Goal: Task Accomplishment & Management: Use online tool/utility

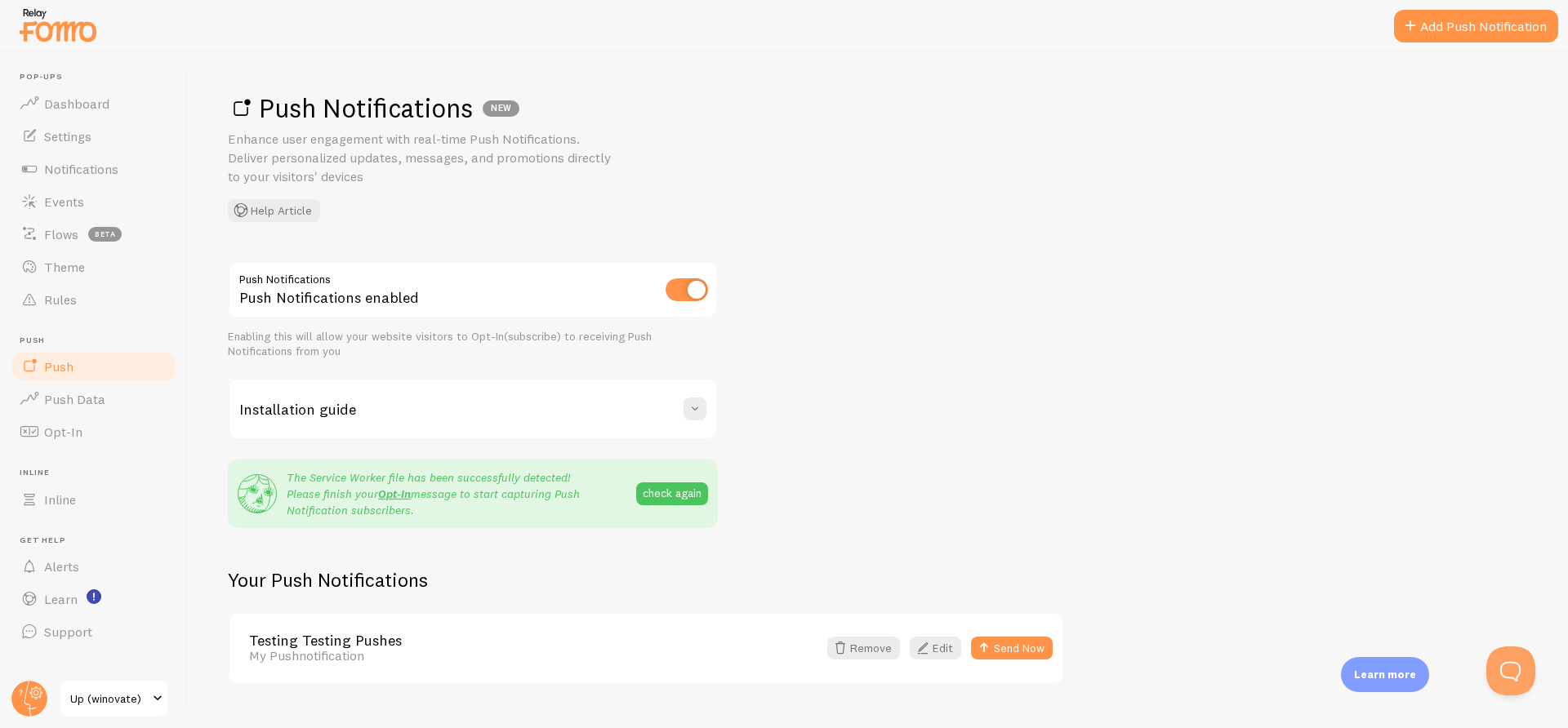
scroll to position [35, 0]
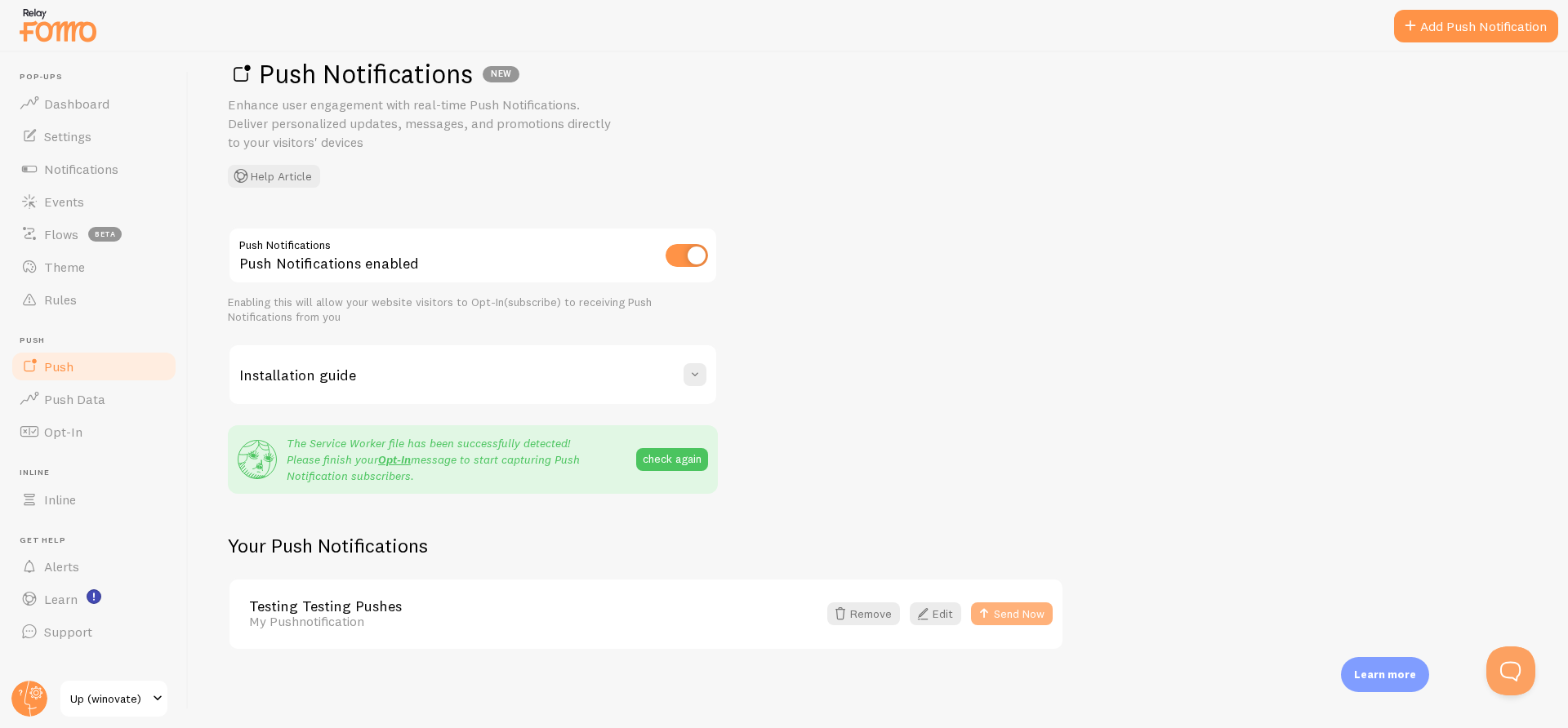
click at [1023, 615] on button "Send Now" at bounding box center [1012, 614] width 82 height 23
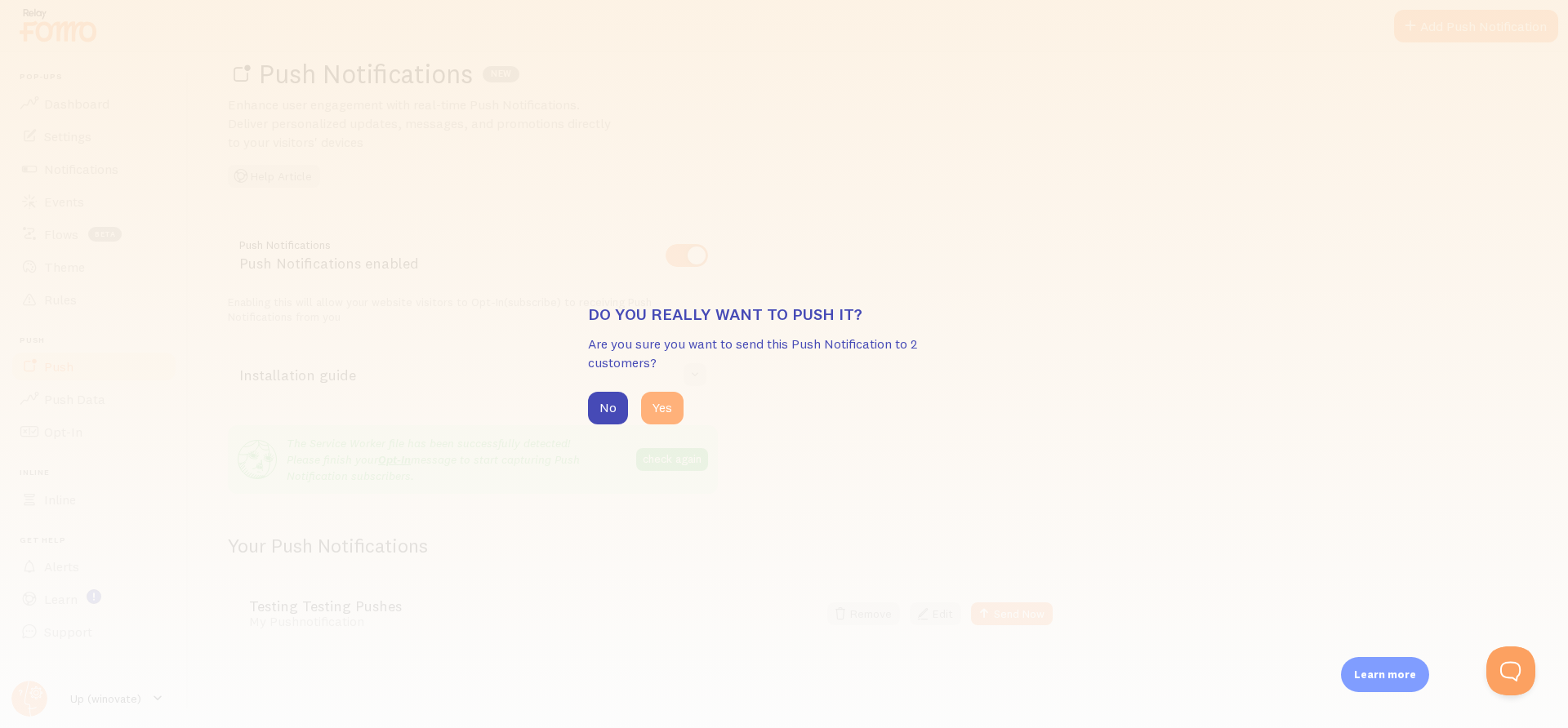
click at [663, 407] on button "Yes" at bounding box center [661, 408] width 42 height 33
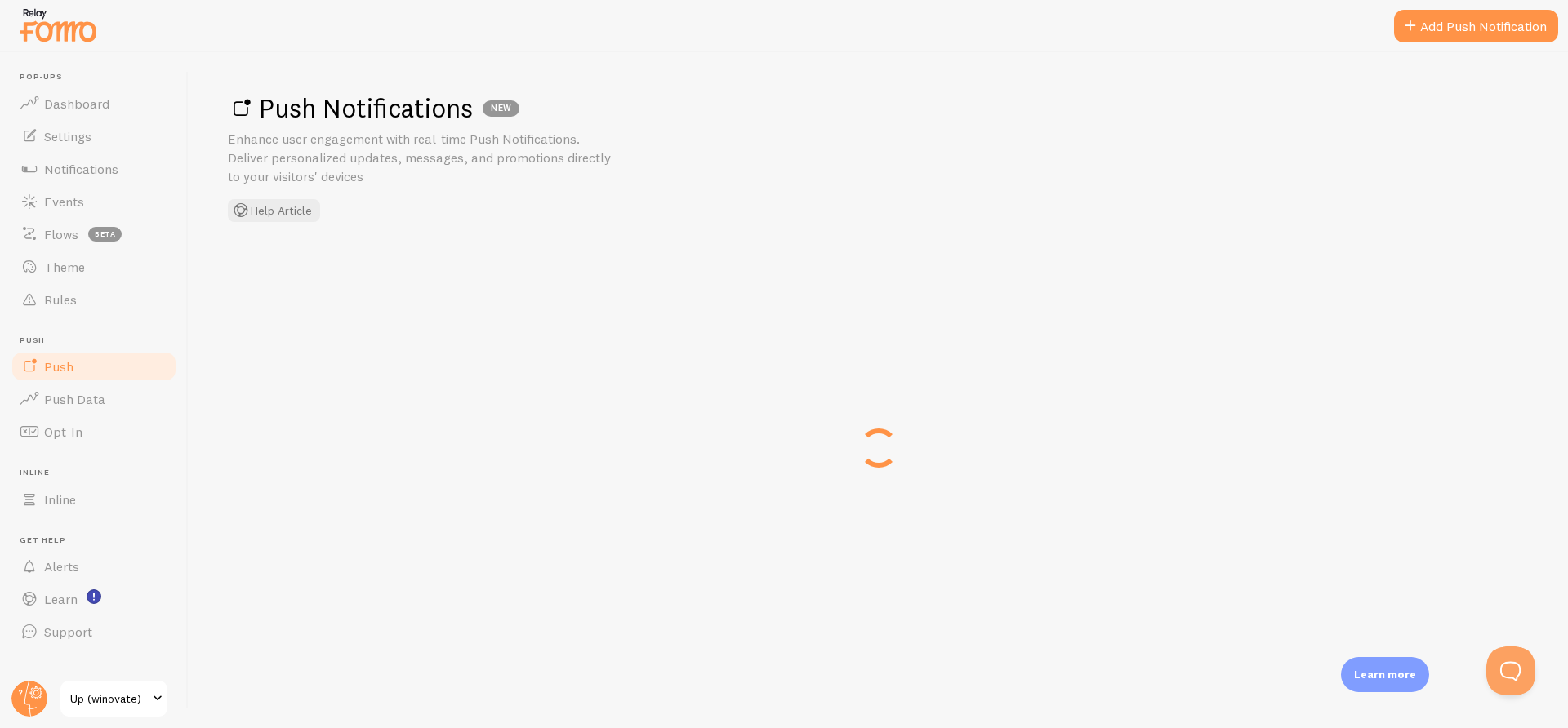
scroll to position [0, 0]
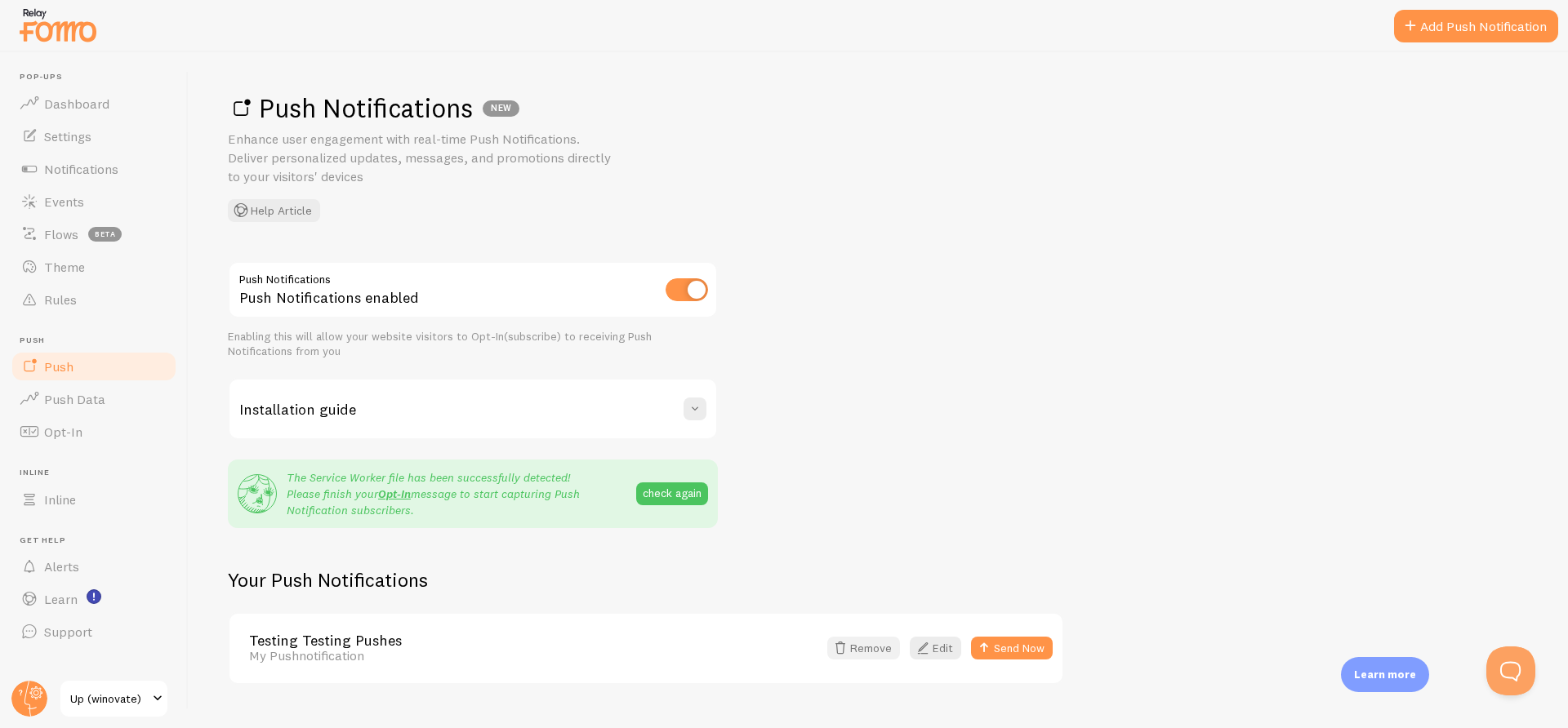
click at [860, 650] on button "Remove" at bounding box center [863, 648] width 72 height 23
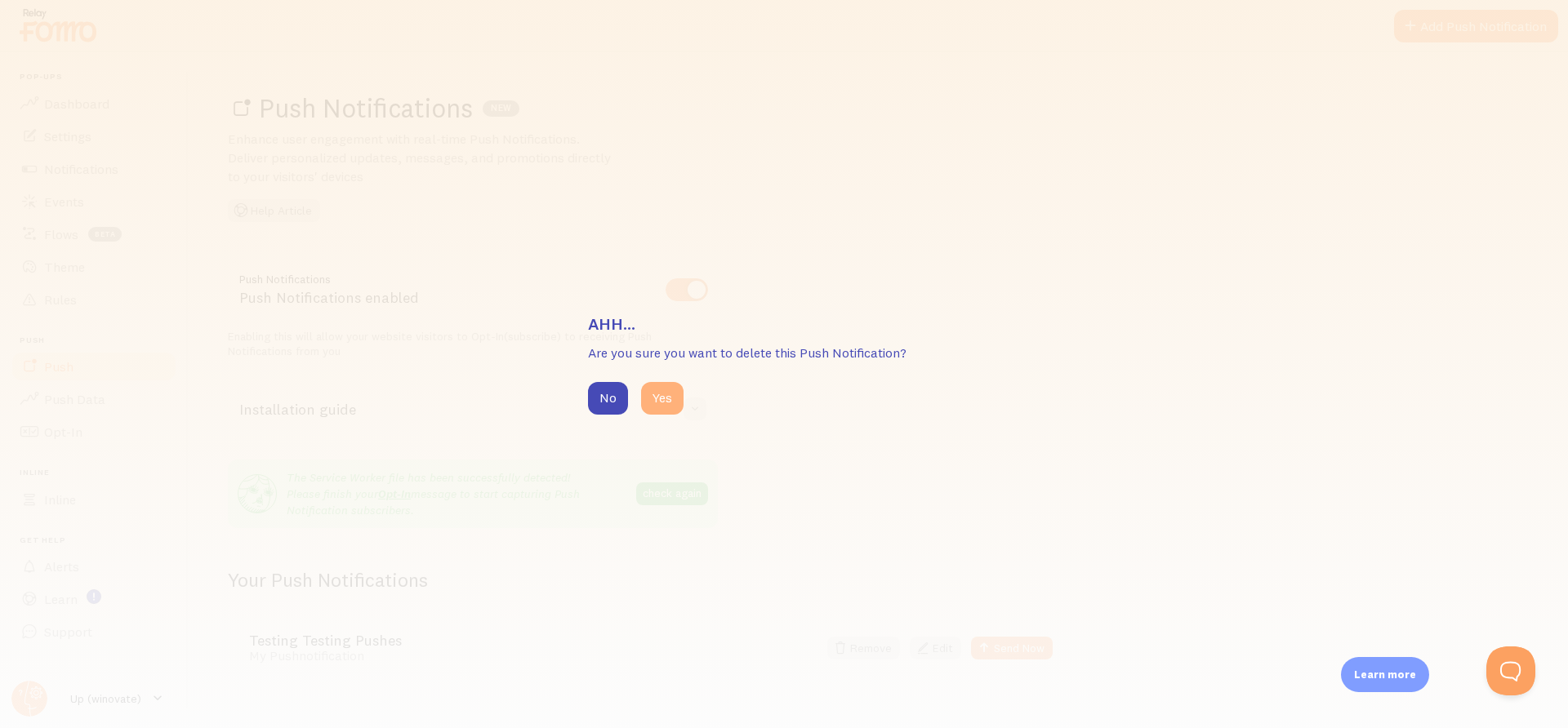
click at [667, 396] on button "Yes" at bounding box center [661, 398] width 42 height 33
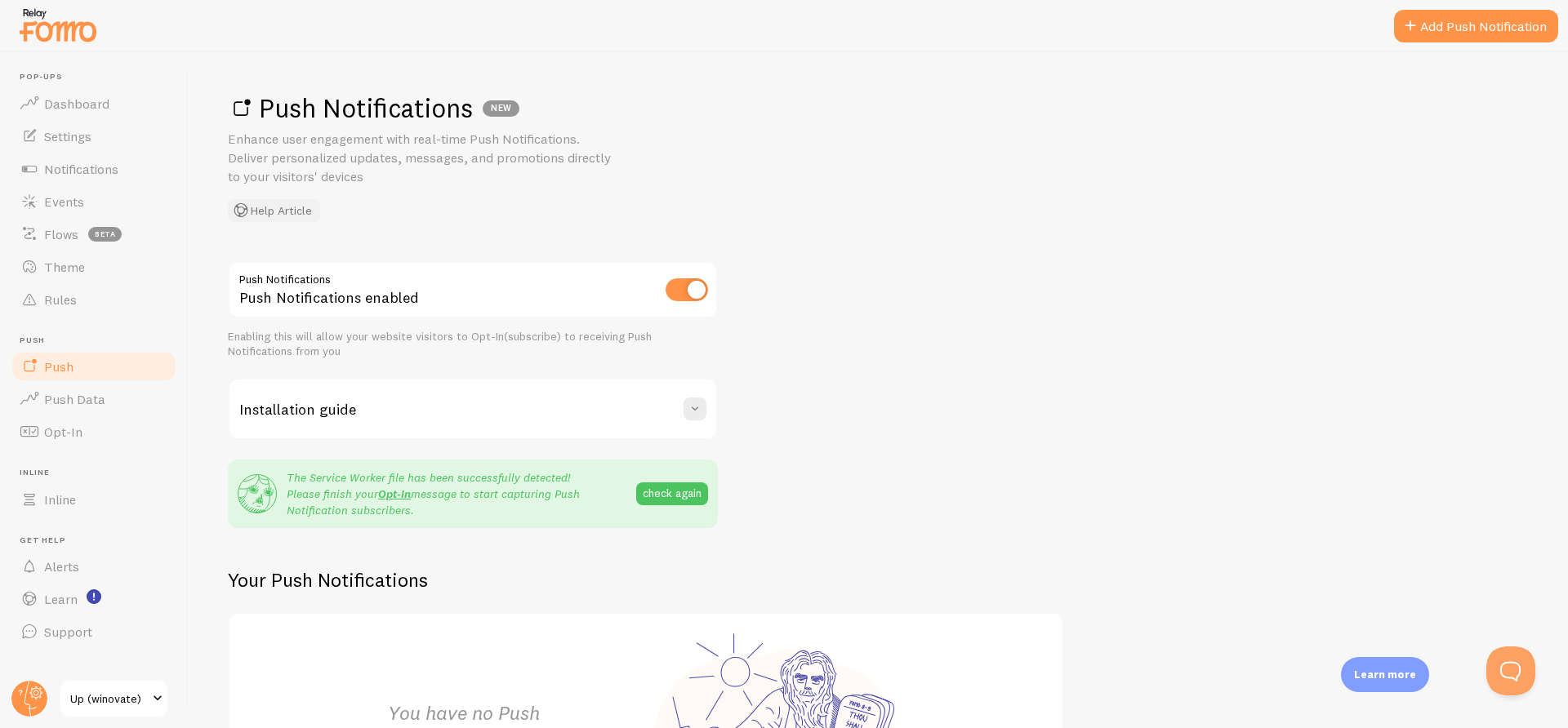
click at [252, 209] on button "Help Article" at bounding box center [274, 210] width 92 height 23
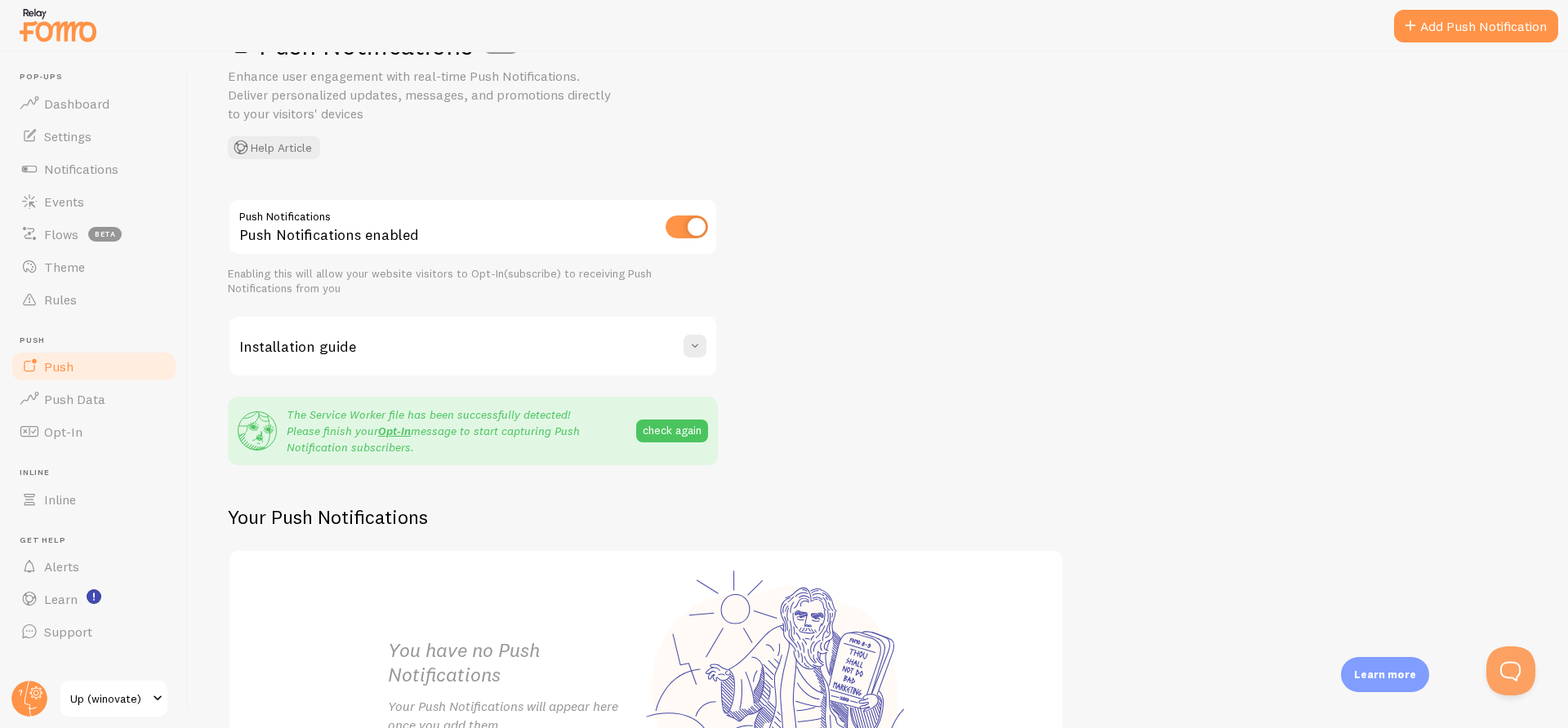
scroll to position [245, 0]
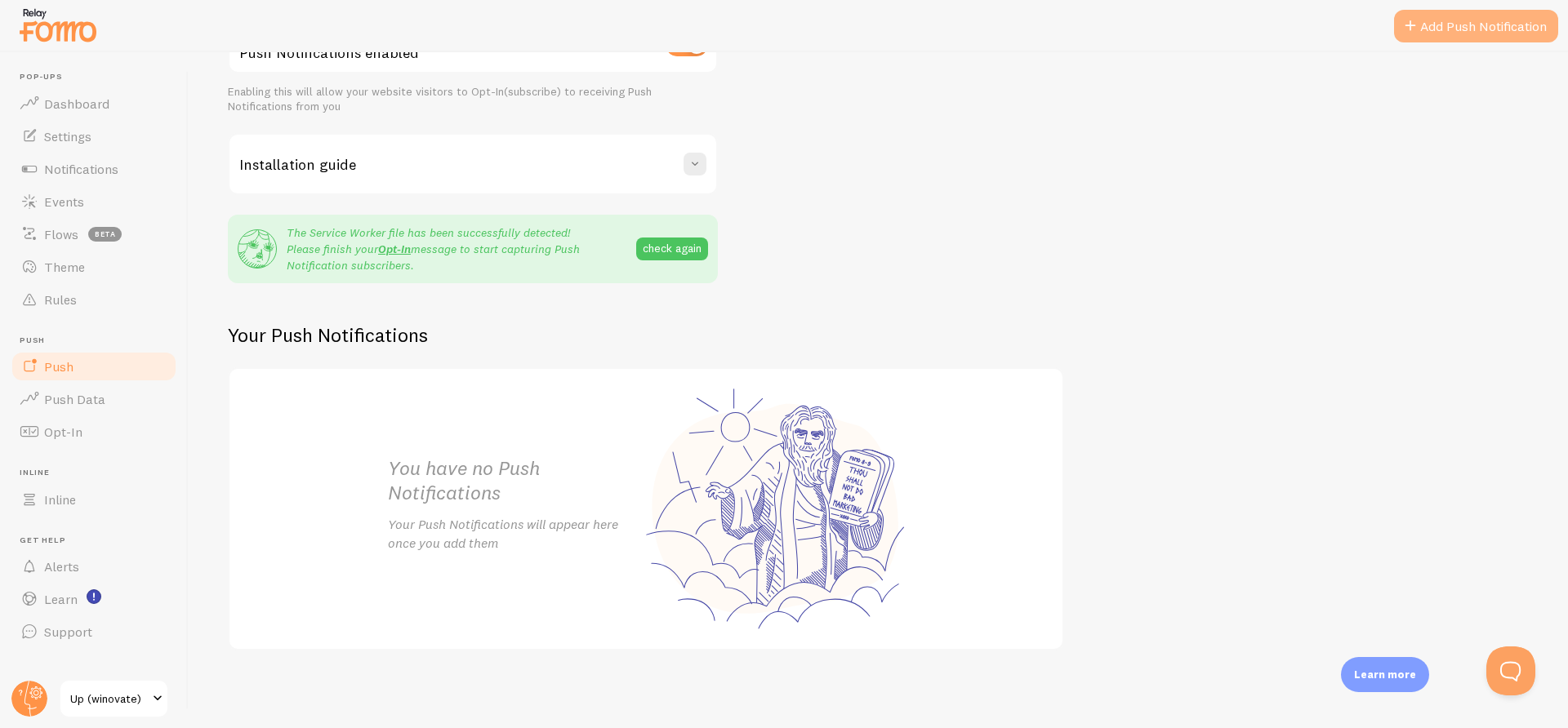
click at [1444, 29] on link "Add Push Notification" at bounding box center [1476, 25] width 164 height 33
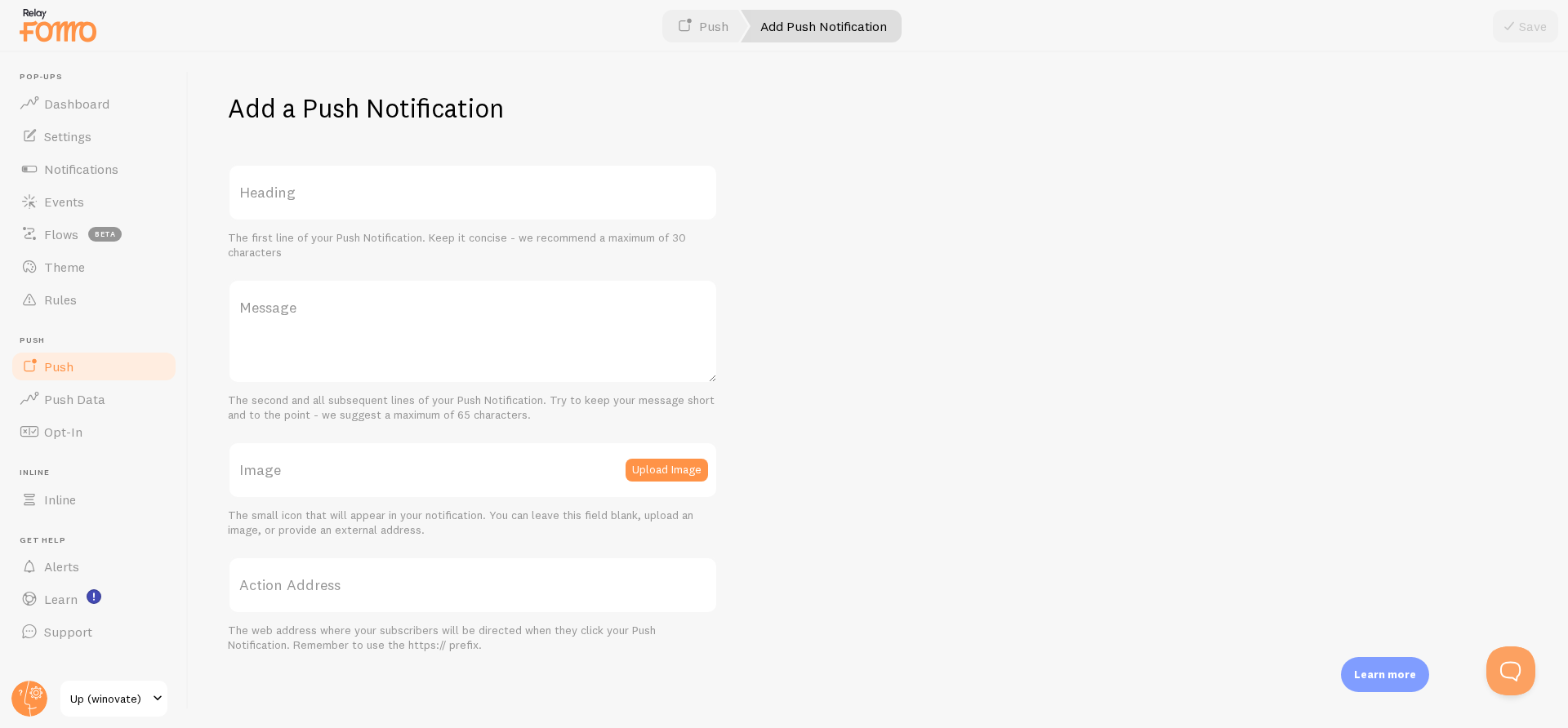
click at [609, 193] on label "Heading" at bounding box center [474, 193] width 490 height 57
click at [609, 193] on input "Heading" at bounding box center [474, 193] width 490 height 57
type input "Testing Pushes"
click at [407, 347] on textarea "Message" at bounding box center [474, 331] width 490 height 104
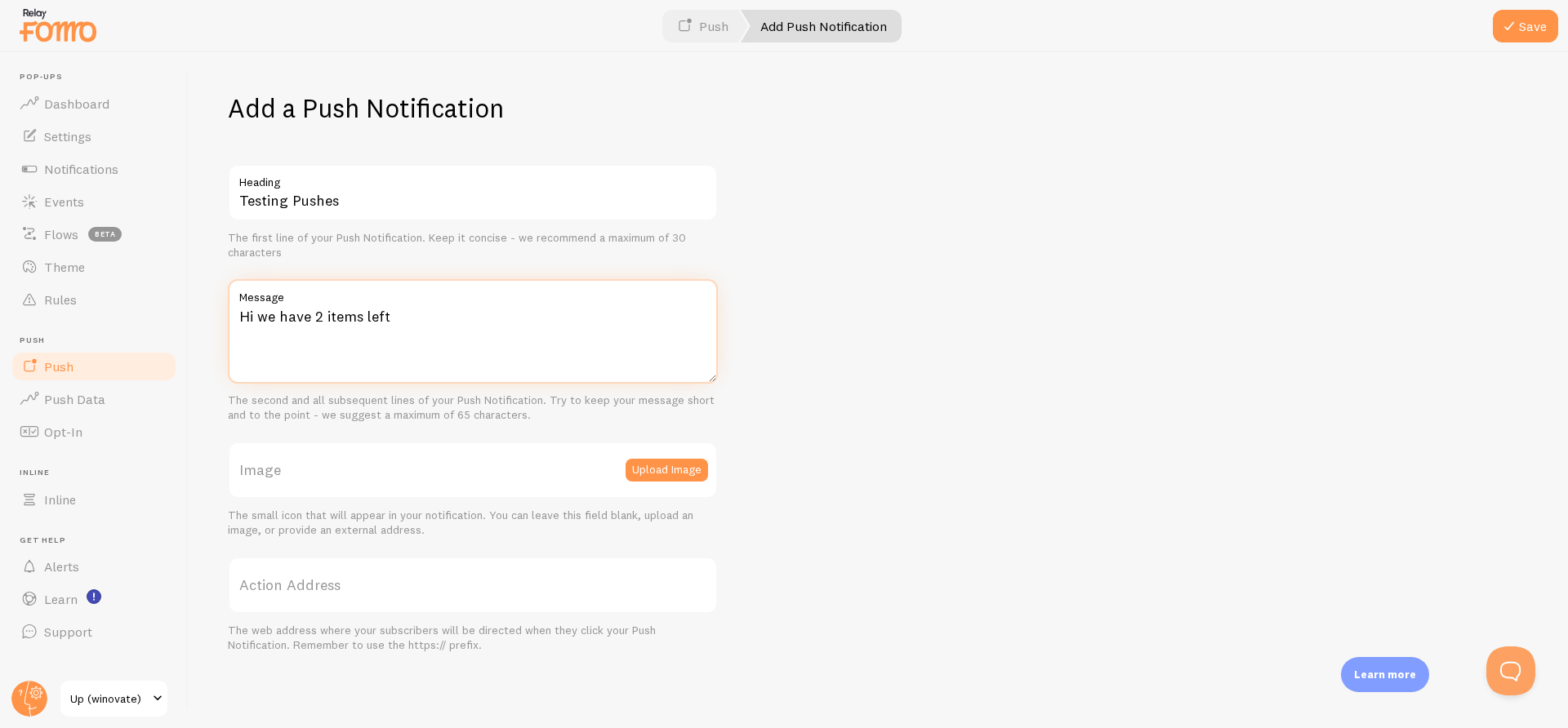
type textarea "Hi we have 2 items left"
click at [421, 586] on label "Action Address" at bounding box center [474, 585] width 490 height 57
click at [421, 586] on input "Action Address" at bounding box center [474, 585] width 490 height 57
click at [458, 577] on label "Action Address" at bounding box center [474, 582] width 490 height 57
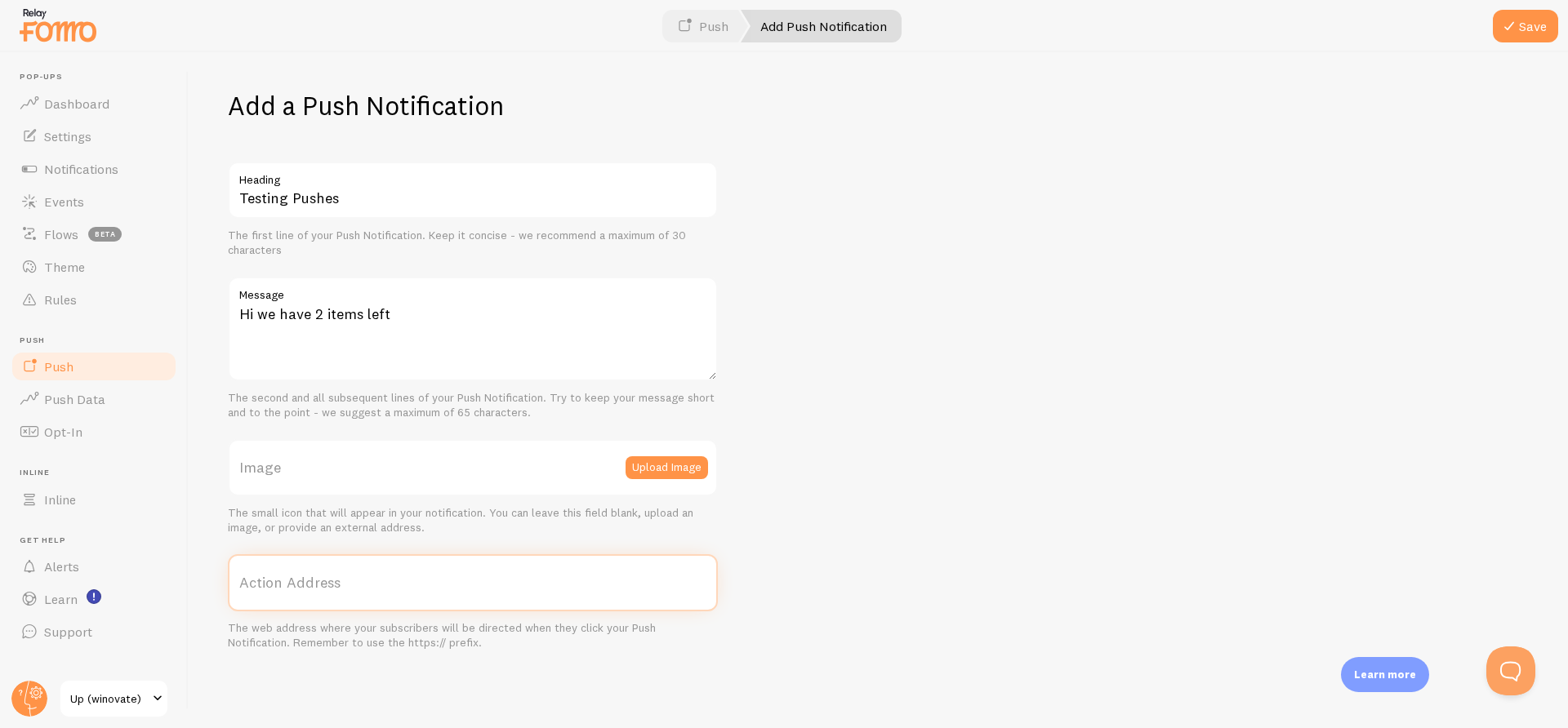
click at [458, 577] on input "Action Address" at bounding box center [474, 582] width 490 height 57
paste input "[URL][DOMAIN_NAME]"
type input "[URL][DOMAIN_NAME]"
click at [1528, 34] on button "Save" at bounding box center [1526, 25] width 66 height 33
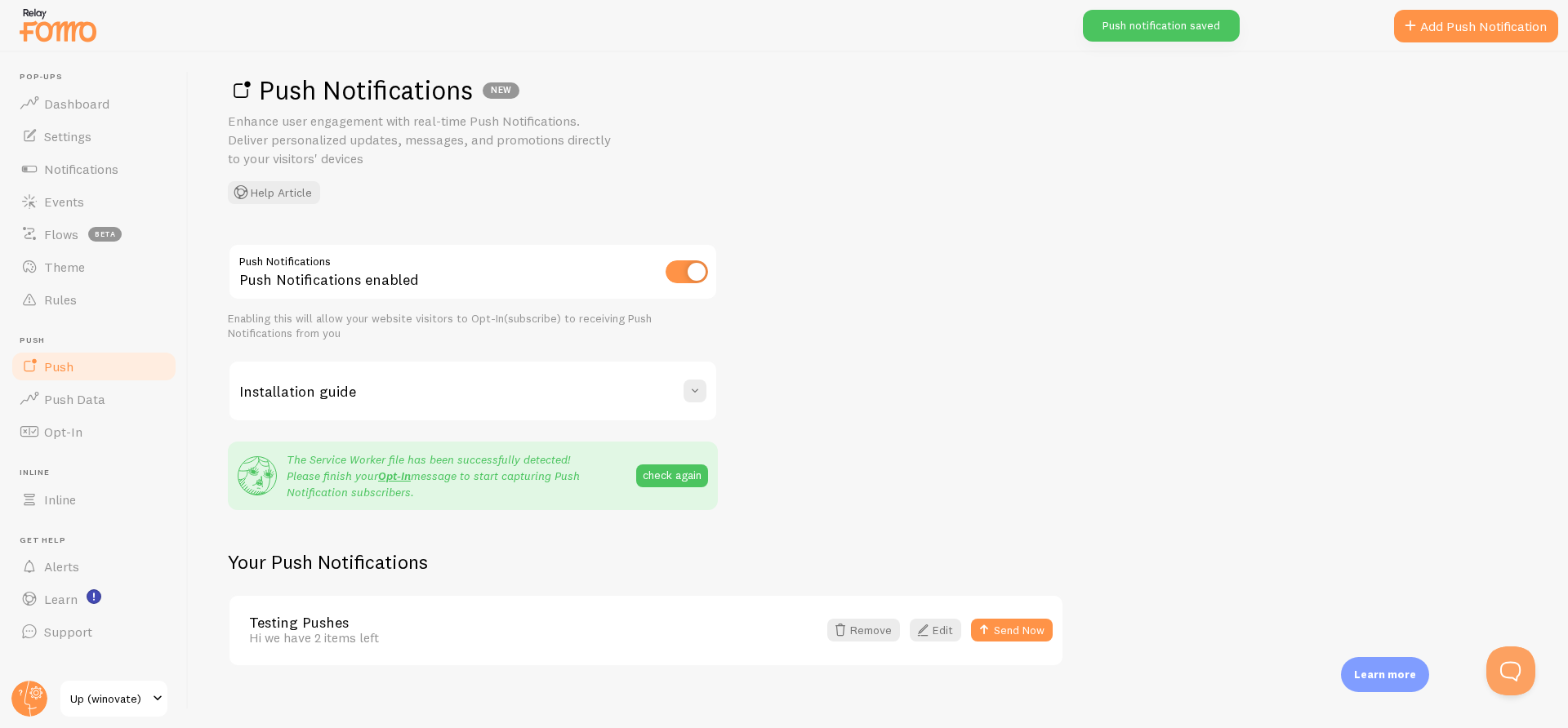
scroll to position [35, 0]
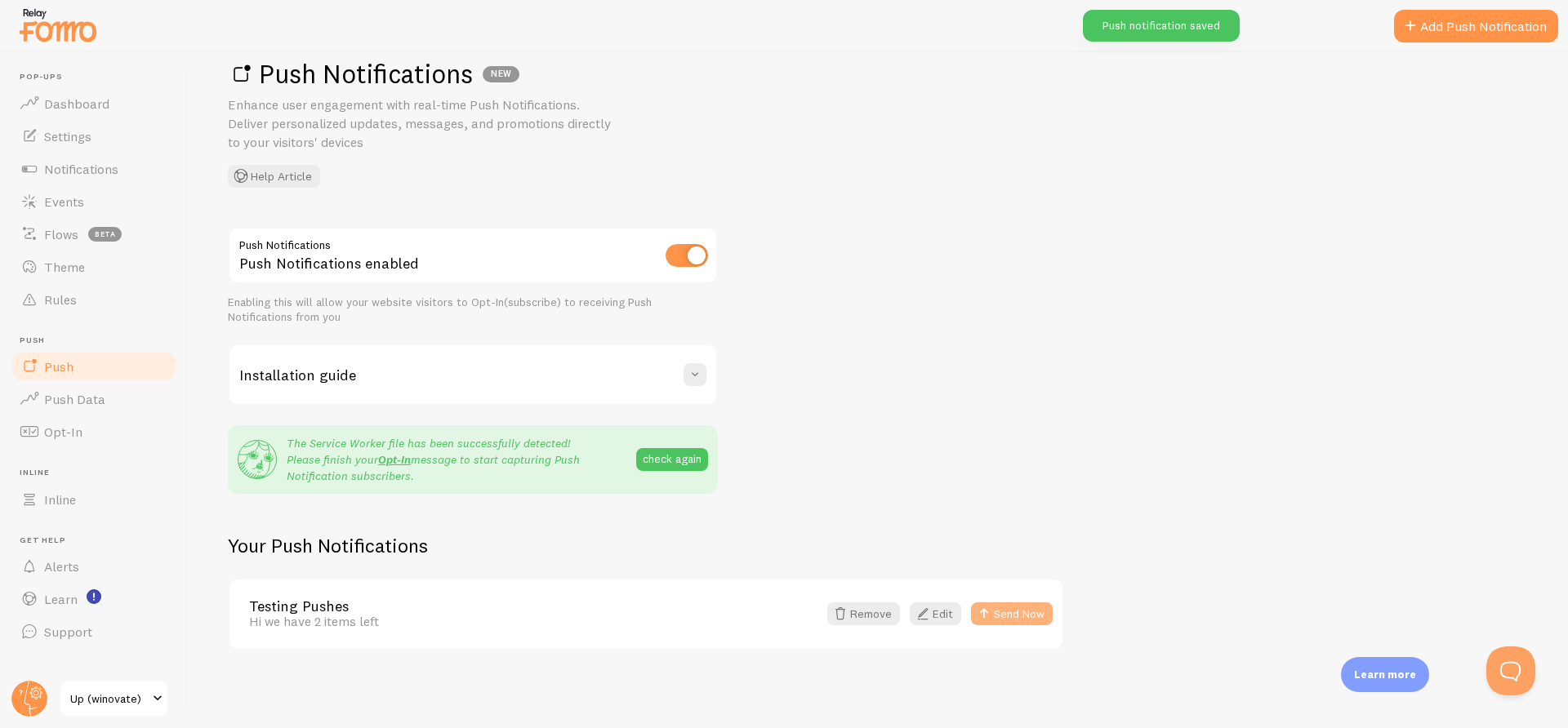
click at [1009, 614] on button "Send Now" at bounding box center [1012, 614] width 82 height 23
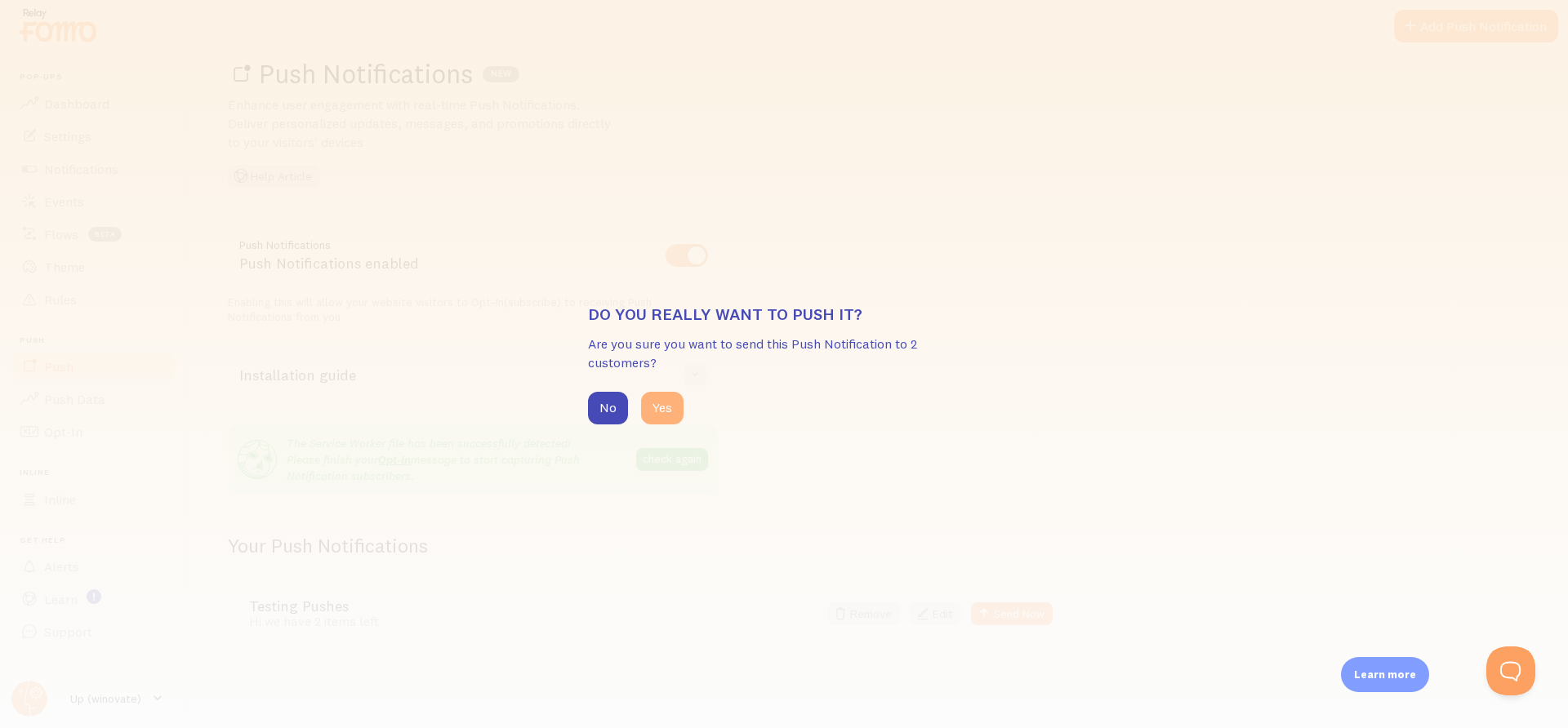
click at [671, 415] on button "Yes" at bounding box center [661, 408] width 42 height 33
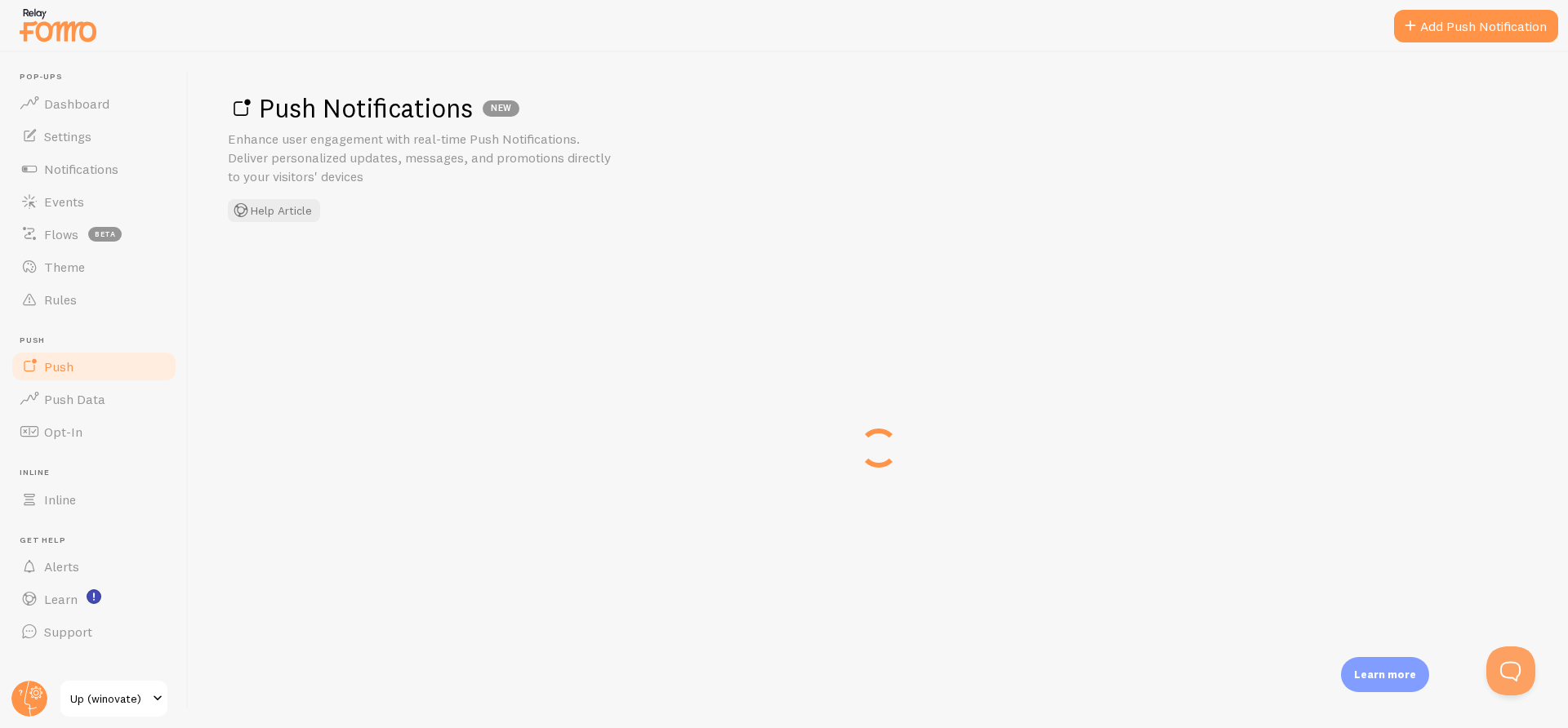
scroll to position [0, 0]
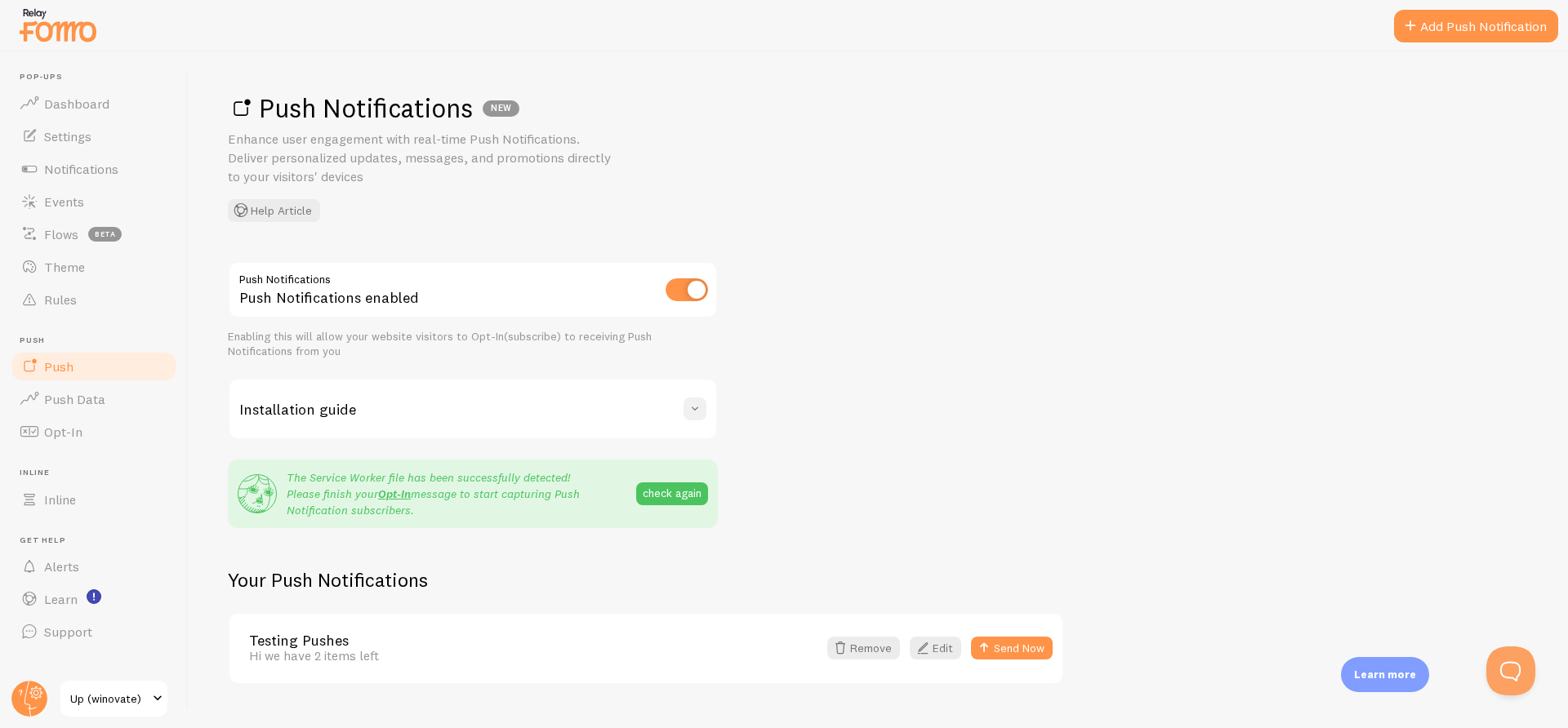
click at [690, 408] on span at bounding box center [694, 409] width 16 height 16
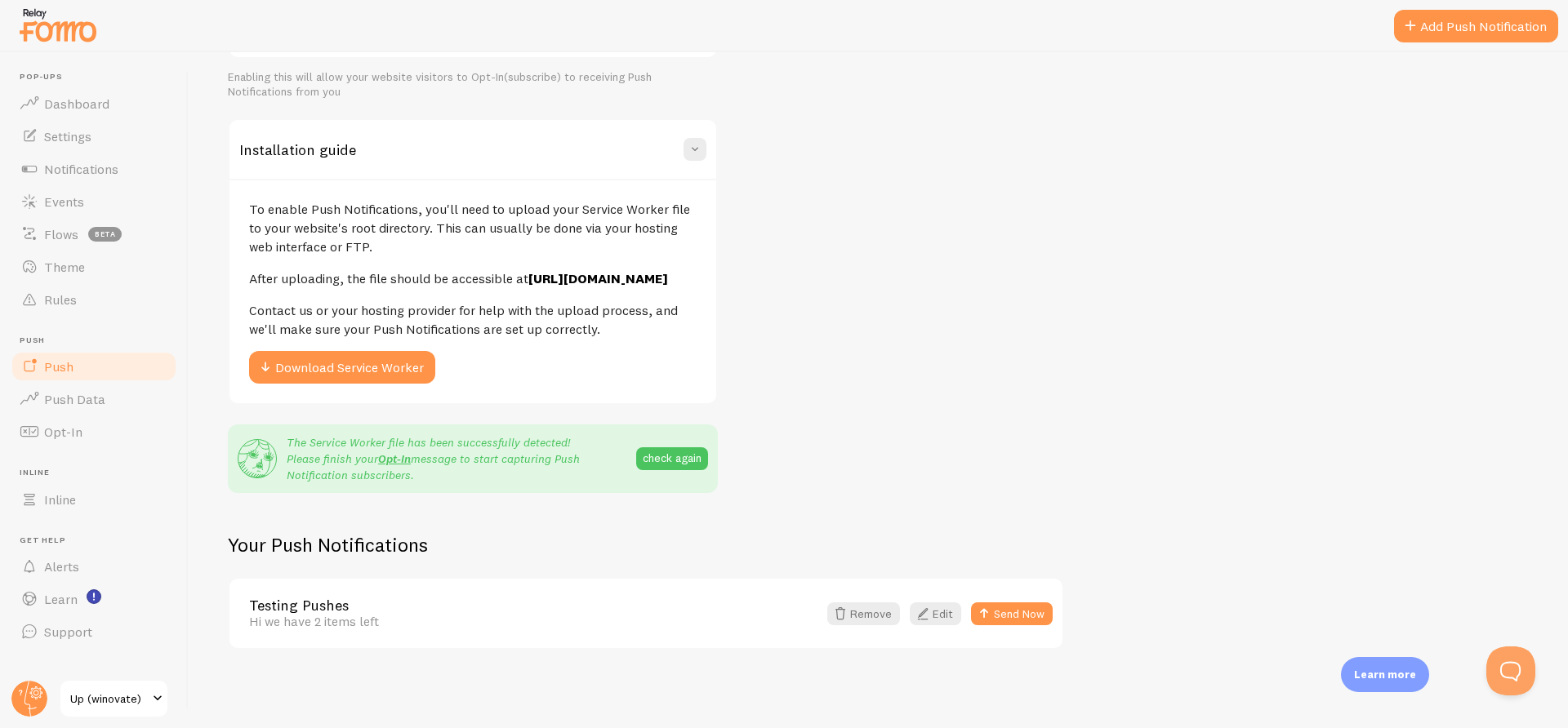
scroll to position [278, 0]
click at [1012, 612] on button "Send Now" at bounding box center [1012, 614] width 82 height 23
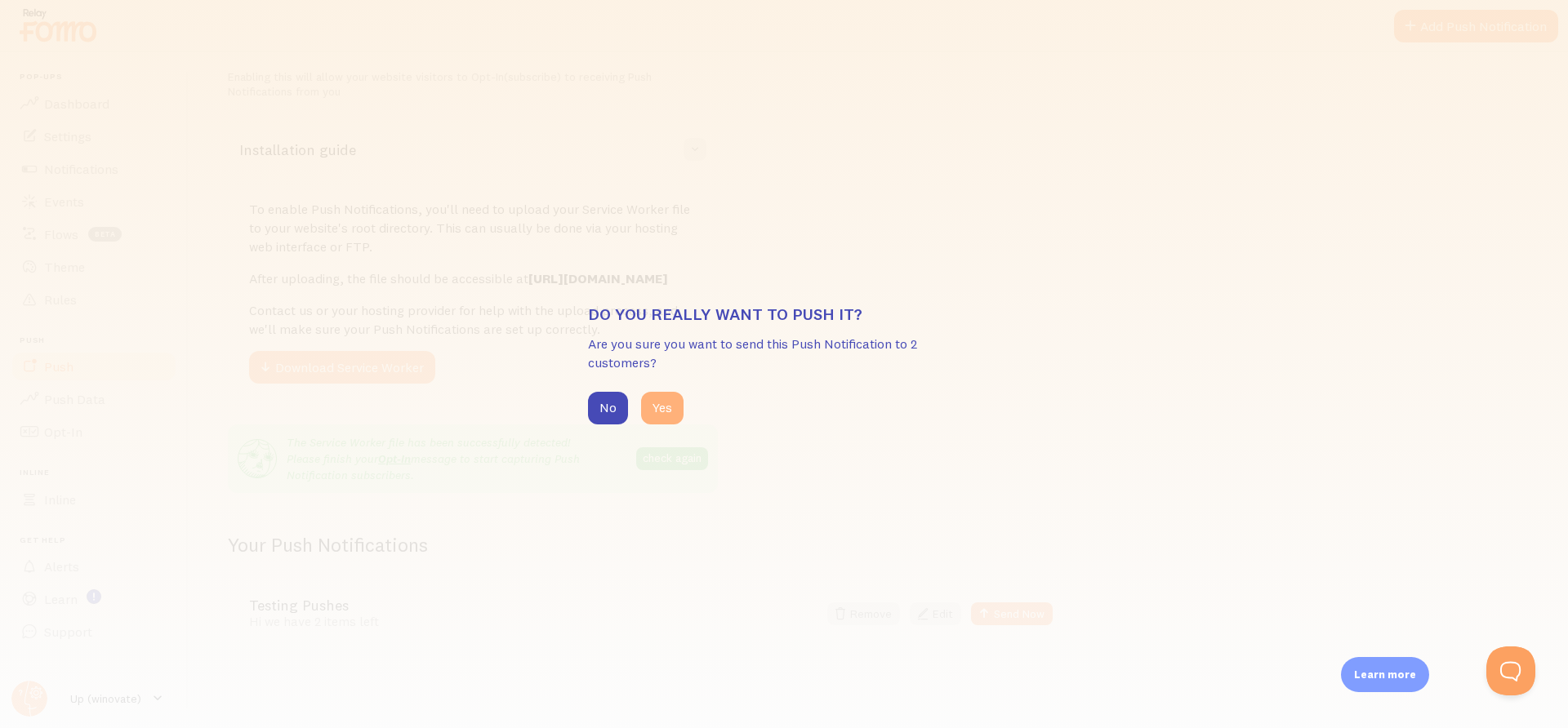
click at [659, 408] on button "Yes" at bounding box center [661, 408] width 42 height 33
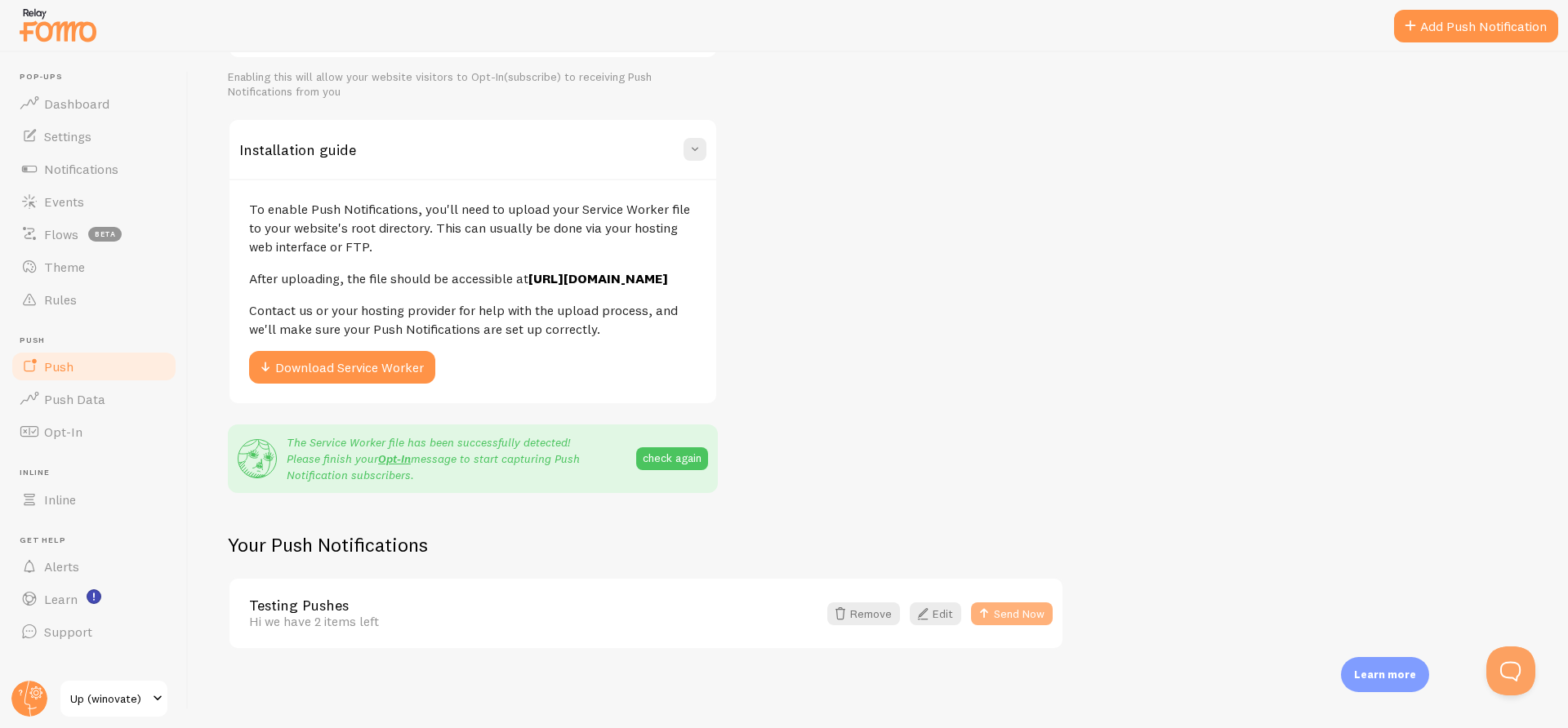
click at [1017, 615] on button "Send Now" at bounding box center [1012, 614] width 82 height 23
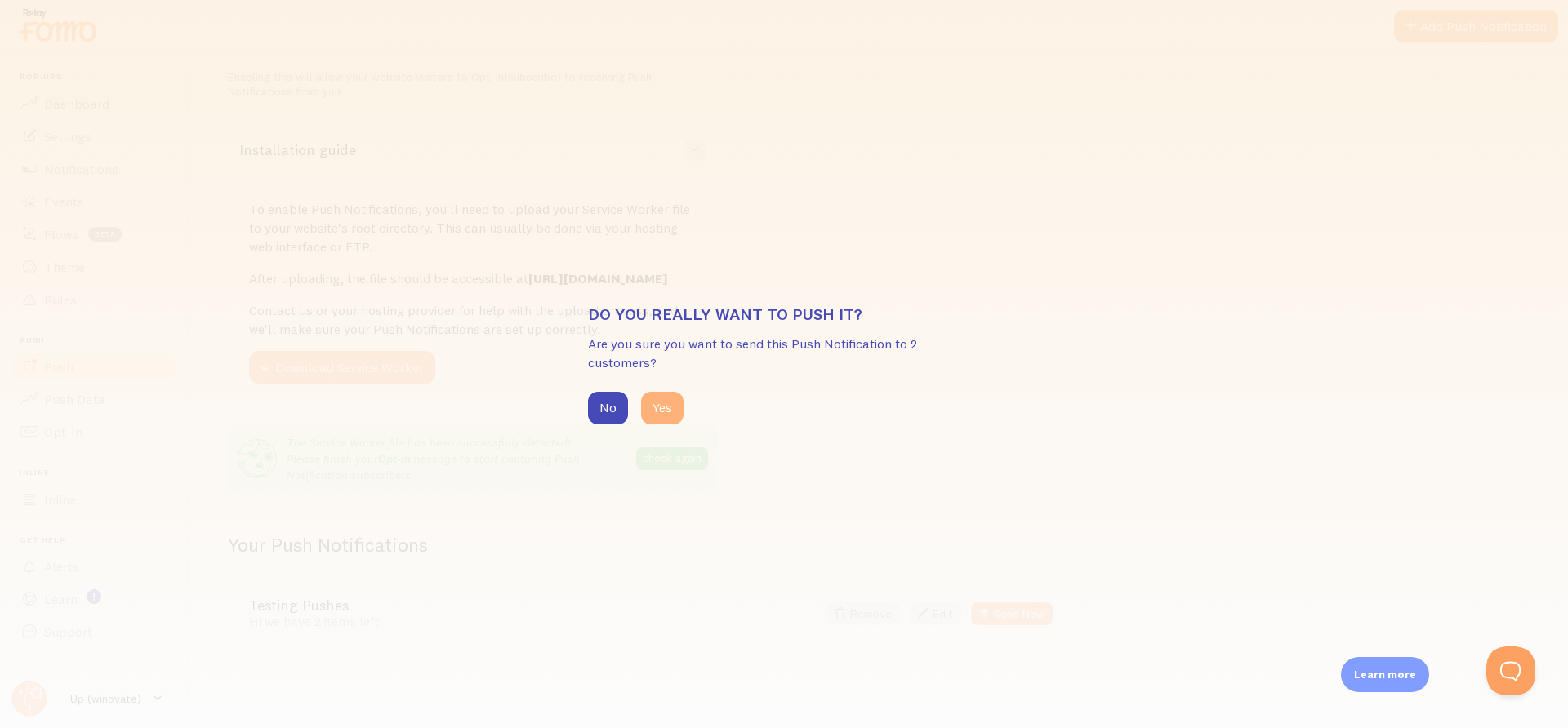
click at [659, 401] on button "Yes" at bounding box center [661, 408] width 42 height 33
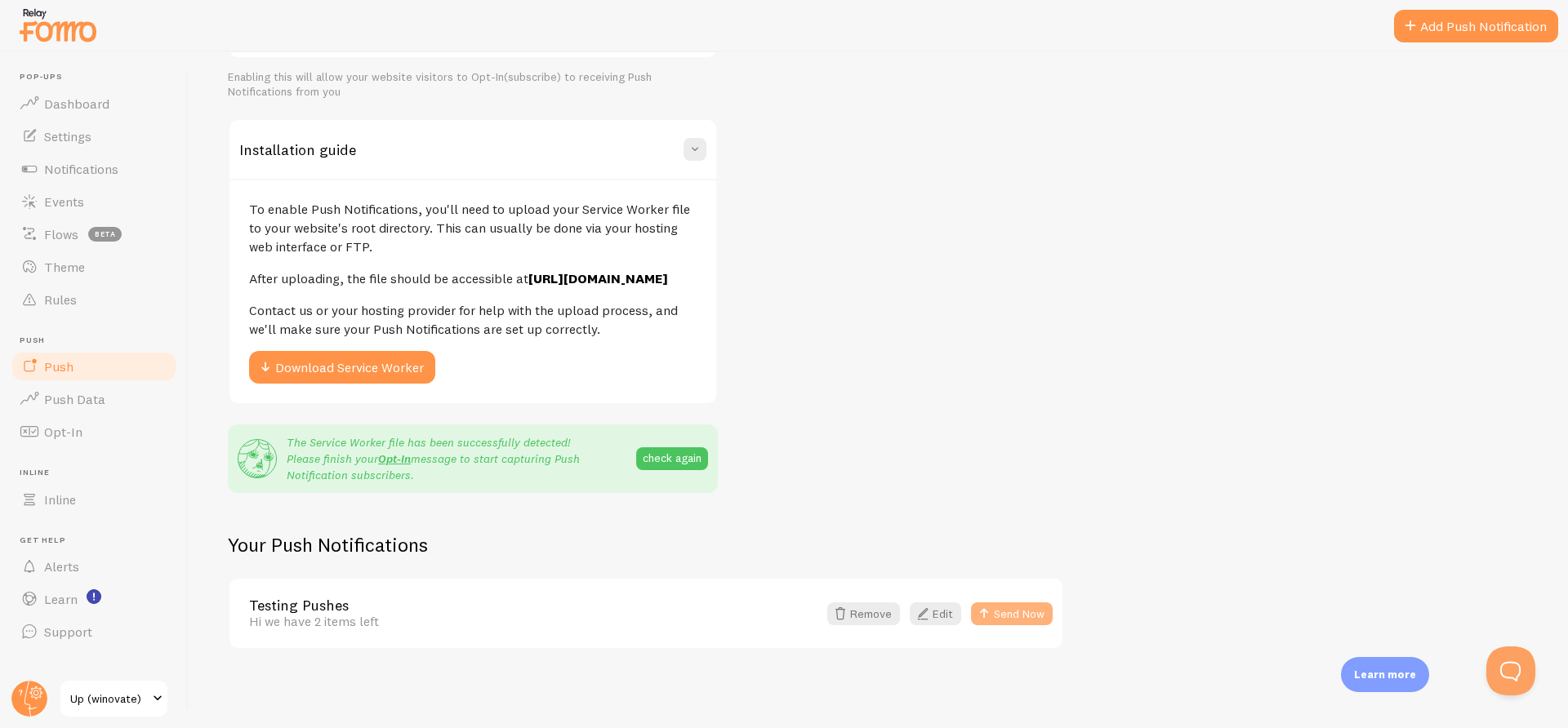
click at [1010, 620] on button "Send Now" at bounding box center [1012, 614] width 82 height 23
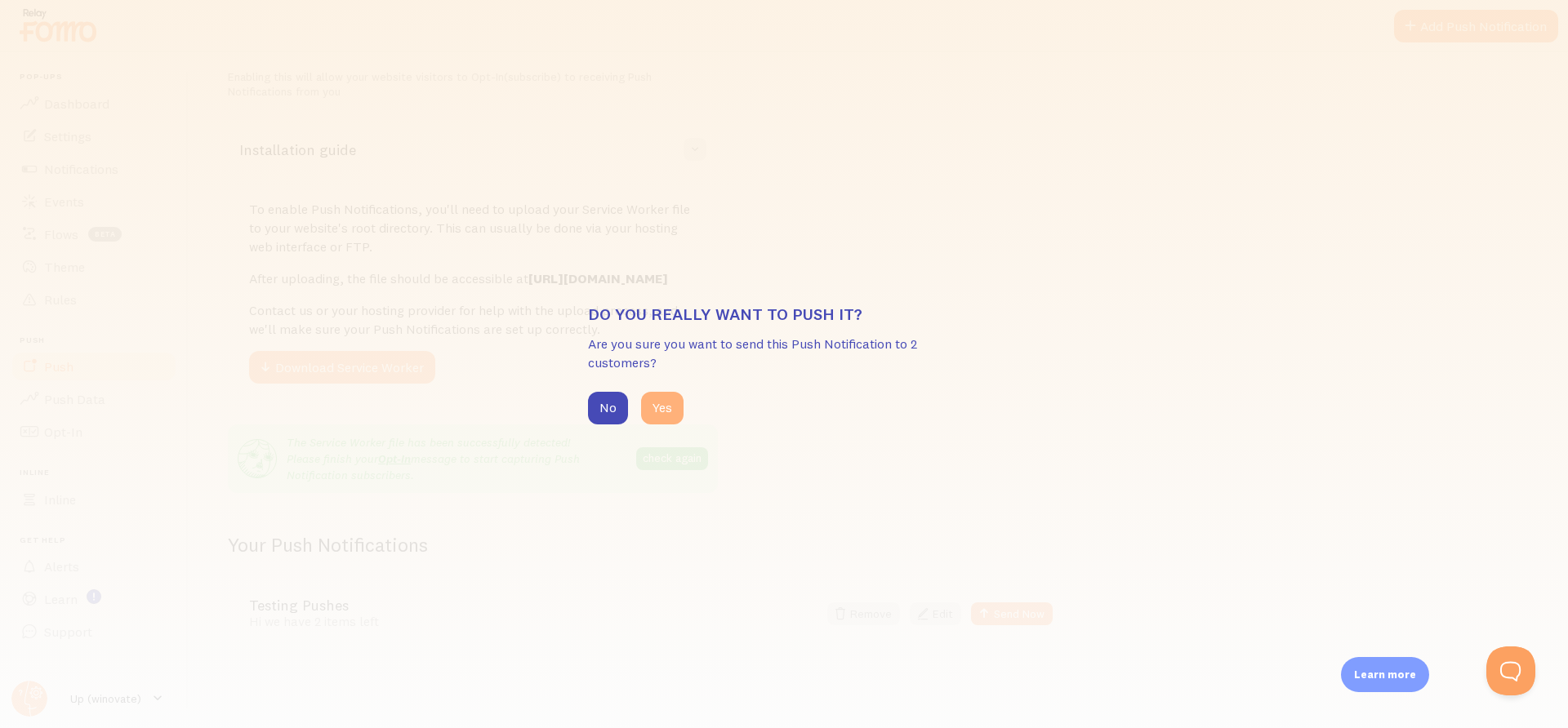
click at [657, 401] on button "Yes" at bounding box center [661, 408] width 42 height 33
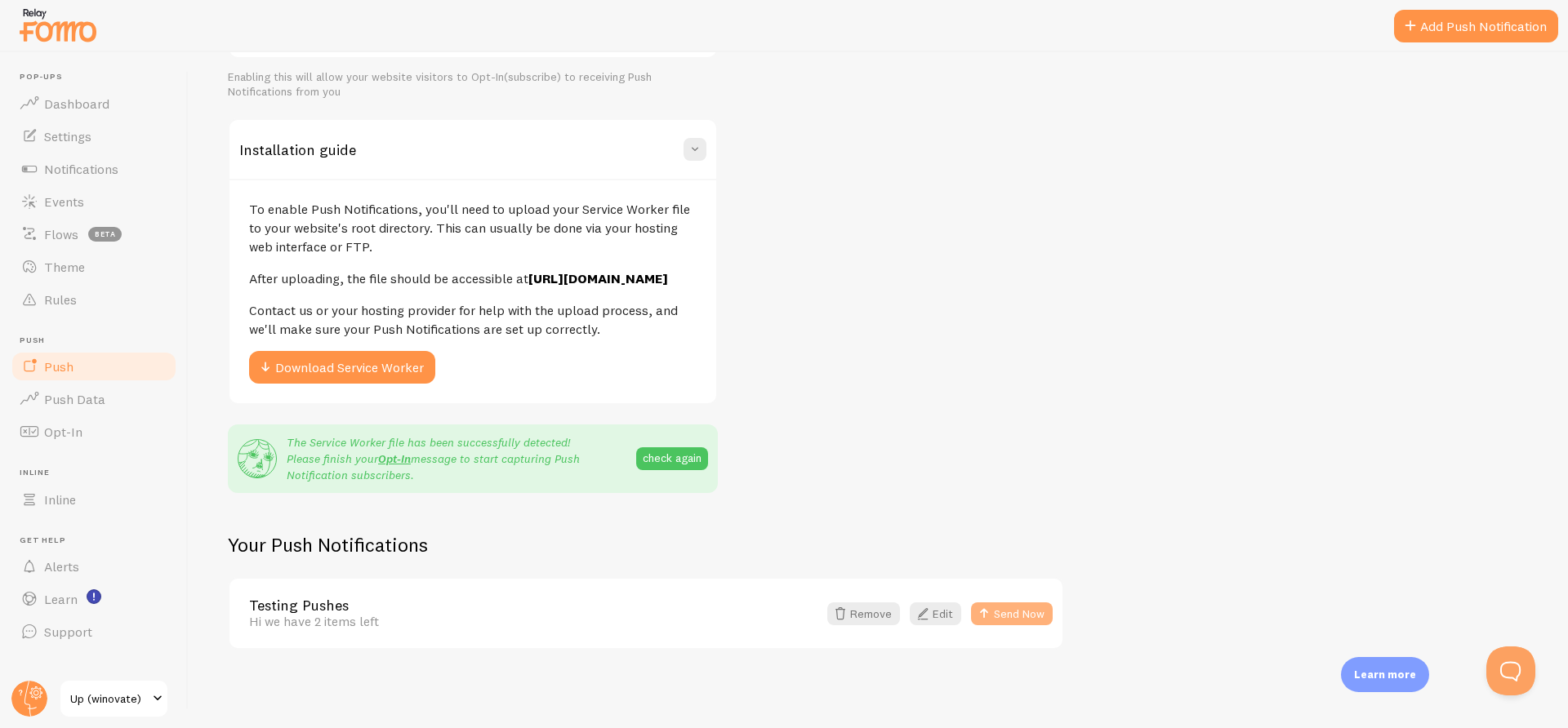
click at [1015, 609] on button "Send Now" at bounding box center [1012, 614] width 82 height 23
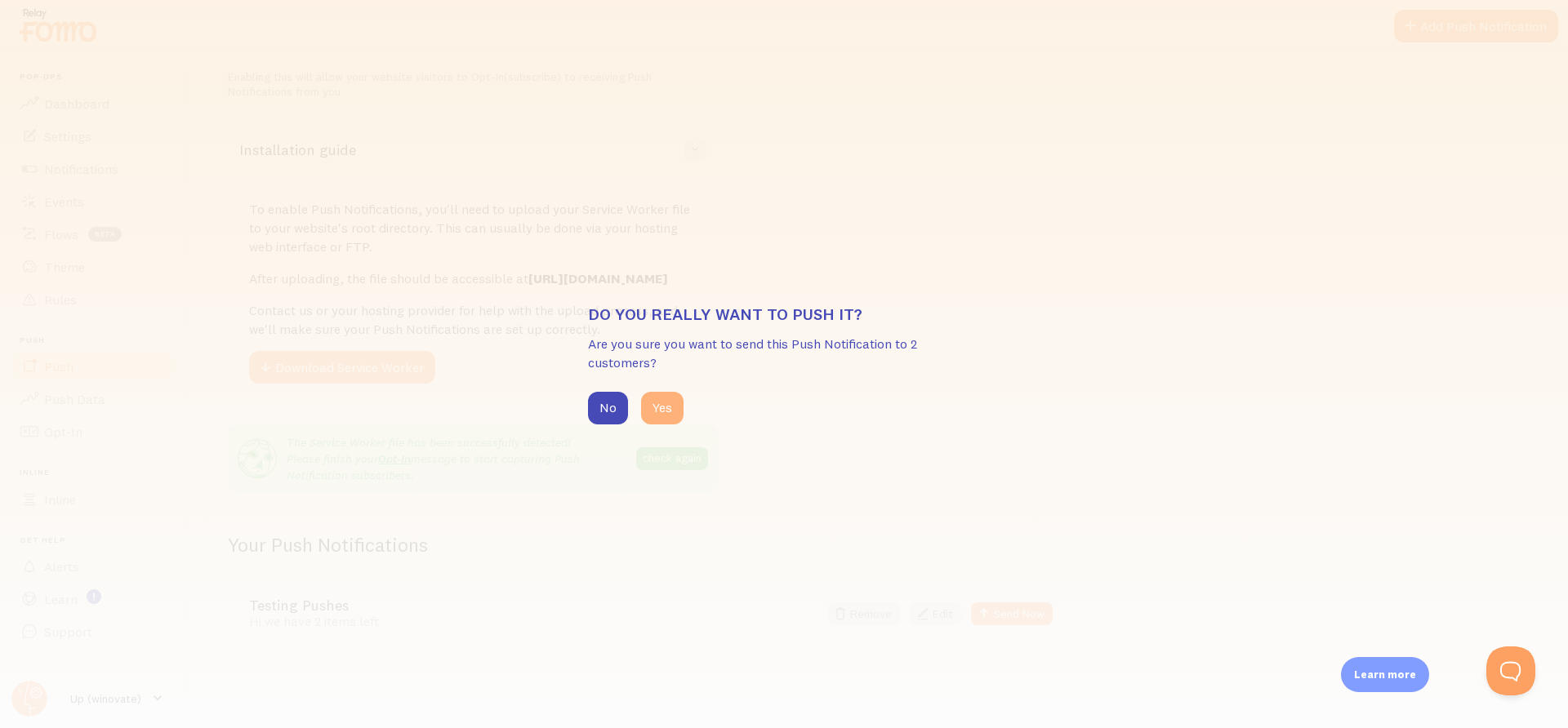
click at [662, 406] on button "Yes" at bounding box center [661, 408] width 42 height 33
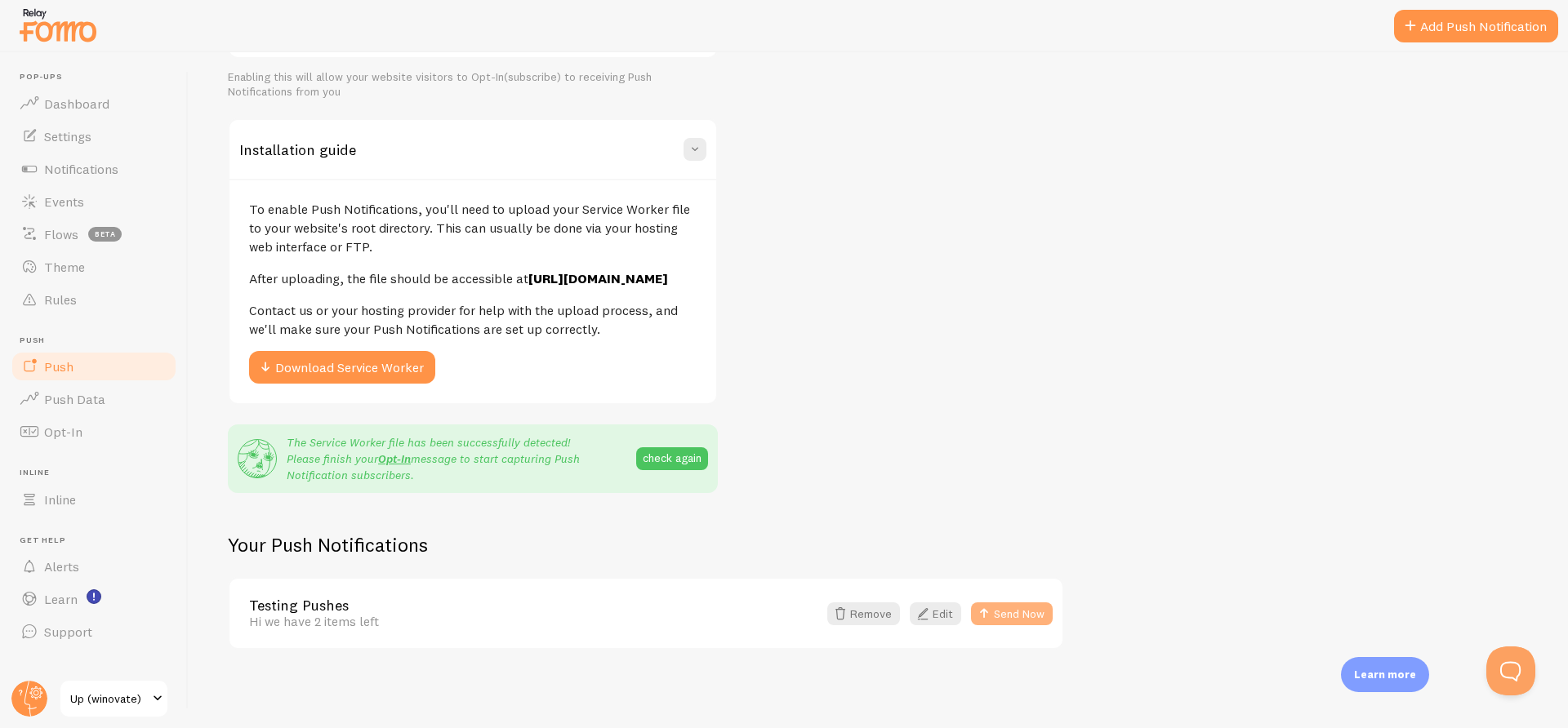
click at [1014, 614] on button "Send Now" at bounding box center [1012, 614] width 82 height 23
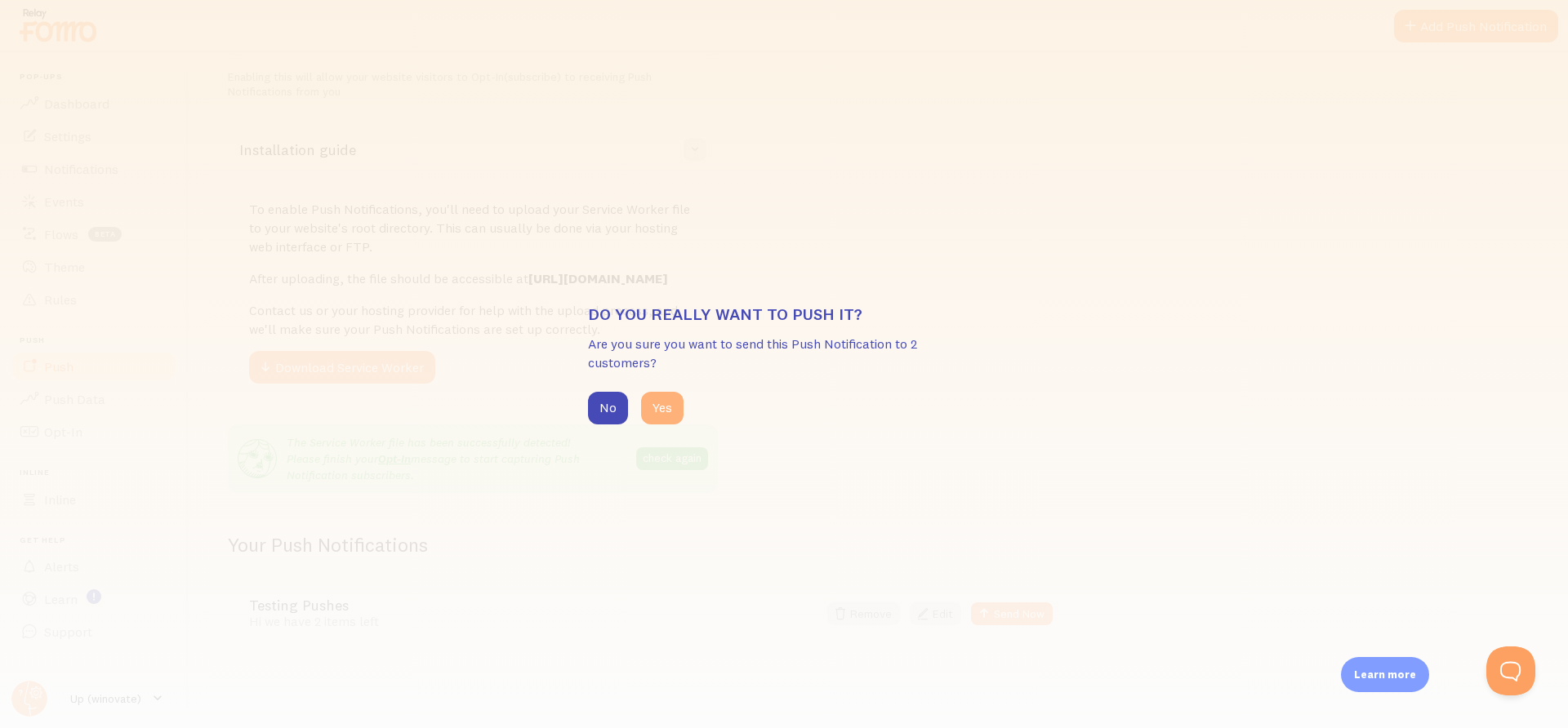
click at [678, 400] on button "Yes" at bounding box center [661, 408] width 42 height 33
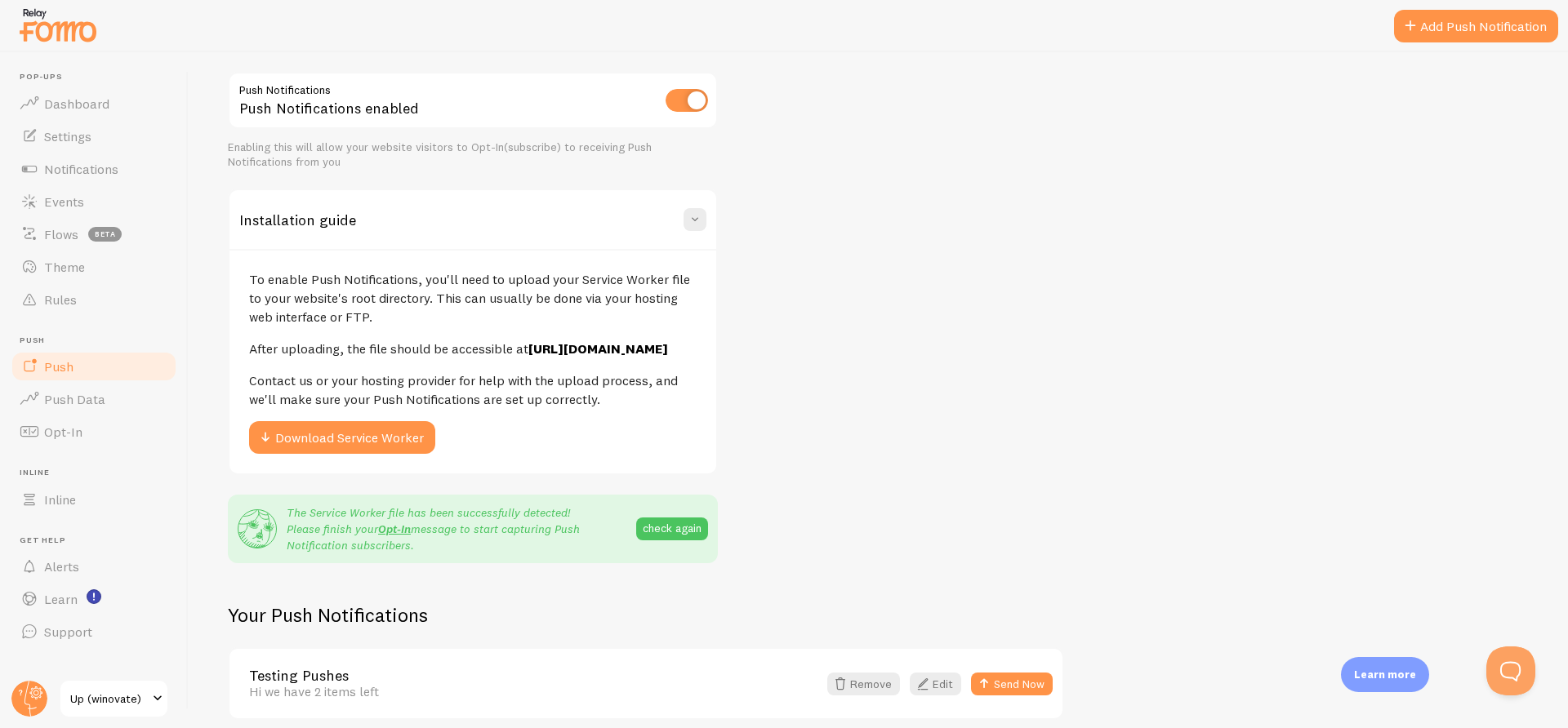
click at [1100, 168] on div "Push Notifications Push Notifications enabled Enabling this will allow your web…" at bounding box center [878, 395] width 1301 height 648
